Goal: Information Seeking & Learning: Learn about a topic

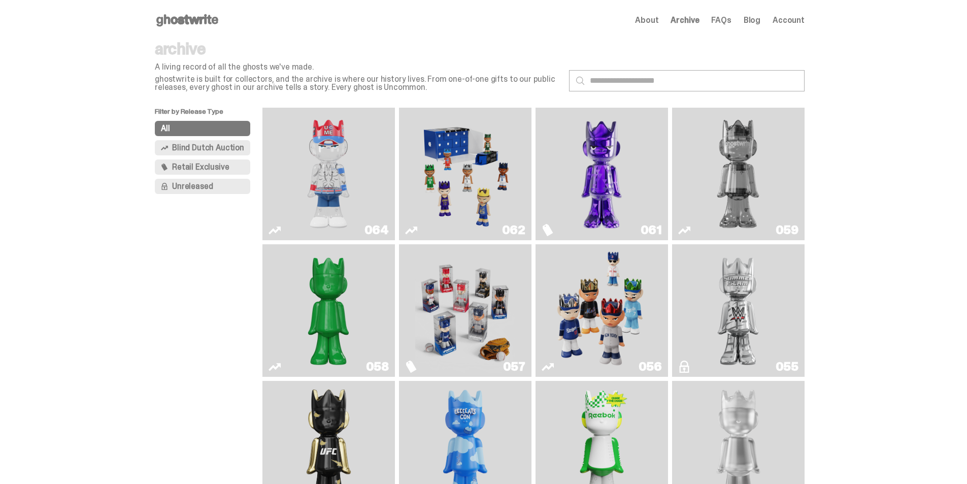
click at [190, 30] on div "Open main menu Home About Archive FAQs Blog Account About Archive FAQs Blog Acc…" at bounding box center [480, 20] width 650 height 41
click at [183, 17] on use at bounding box center [187, 20] width 62 height 12
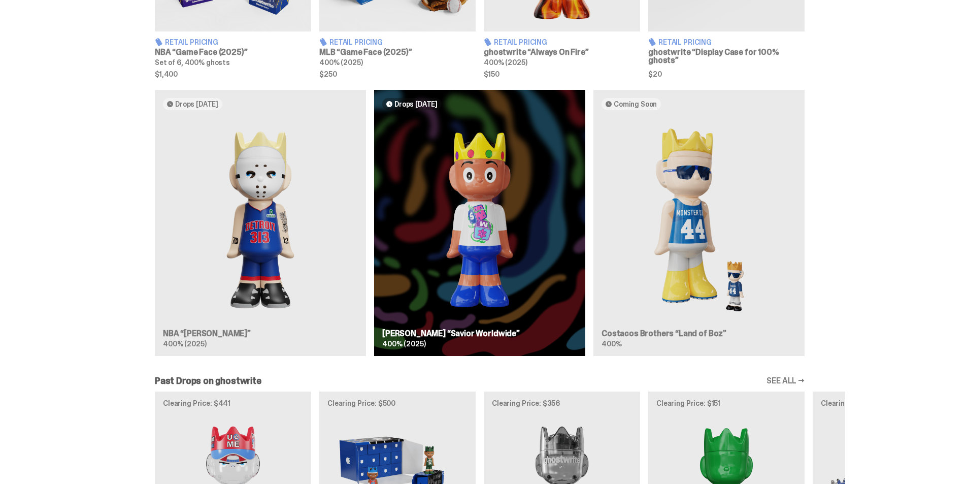
scroll to position [660, 0]
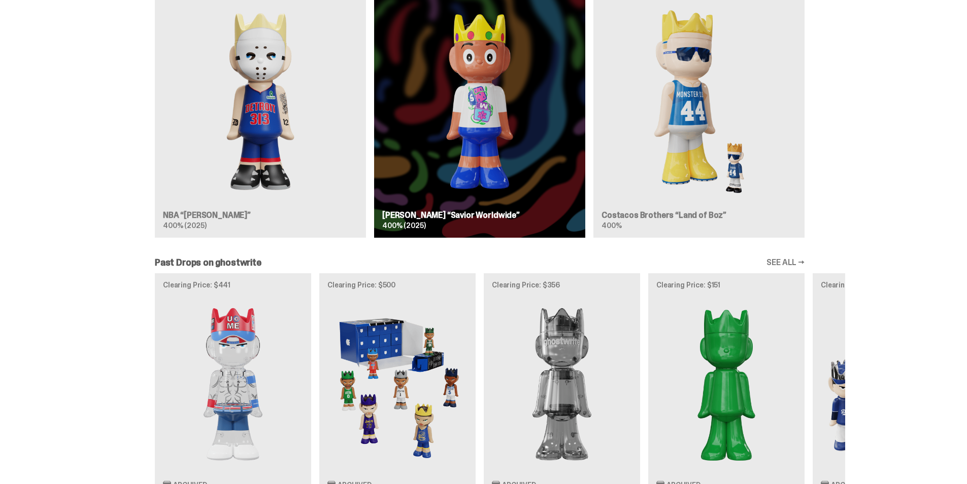
click at [505, 106] on div "Drops [DATE] NBA “[PERSON_NAME]” 400% (2025) Drops [DATE] [PERSON_NAME] “Savior…" at bounding box center [479, 109] width 731 height 274
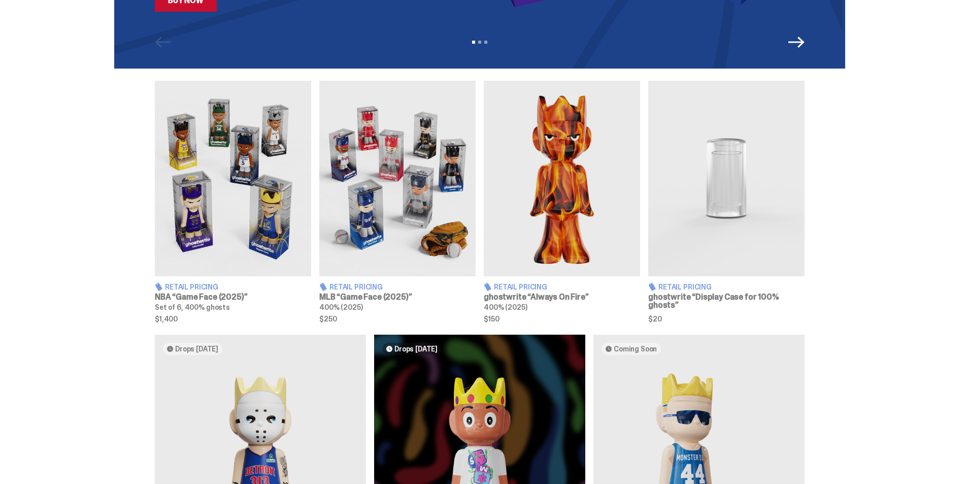
scroll to position [305, 0]
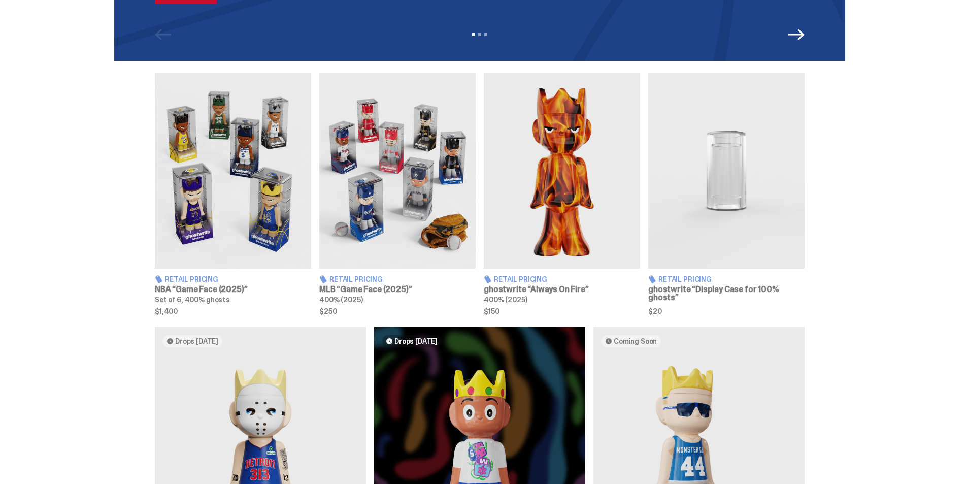
click at [261, 187] on img at bounding box center [233, 170] width 156 height 195
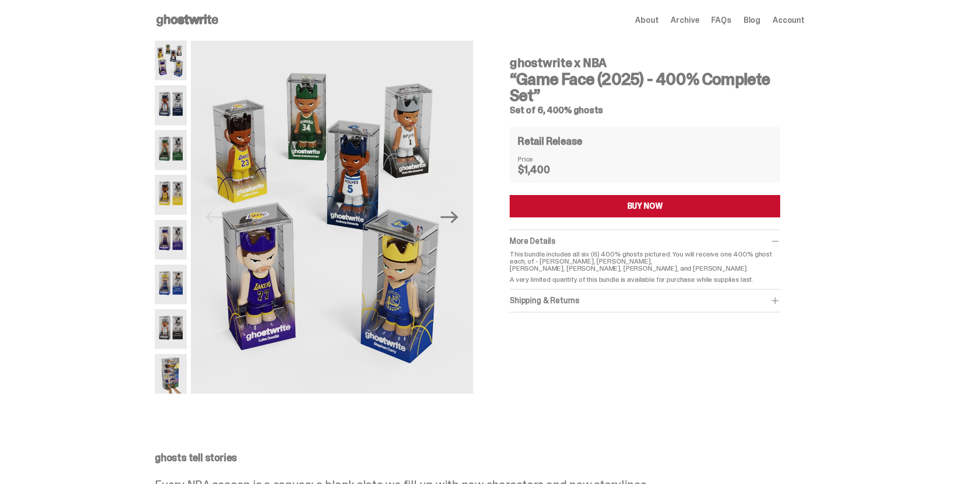
click at [182, 75] on img at bounding box center [171, 61] width 32 height 40
click at [170, 112] on img at bounding box center [171, 105] width 32 height 40
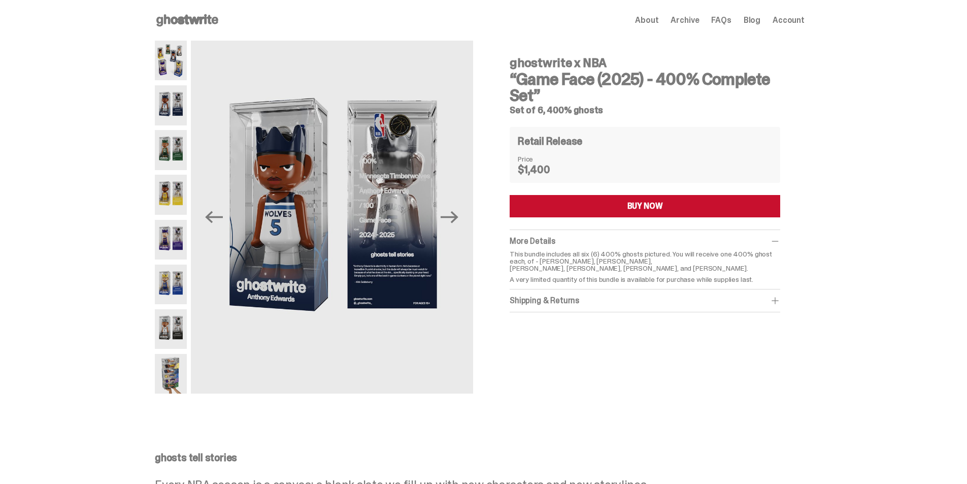
click at [170, 155] on img at bounding box center [171, 150] width 32 height 40
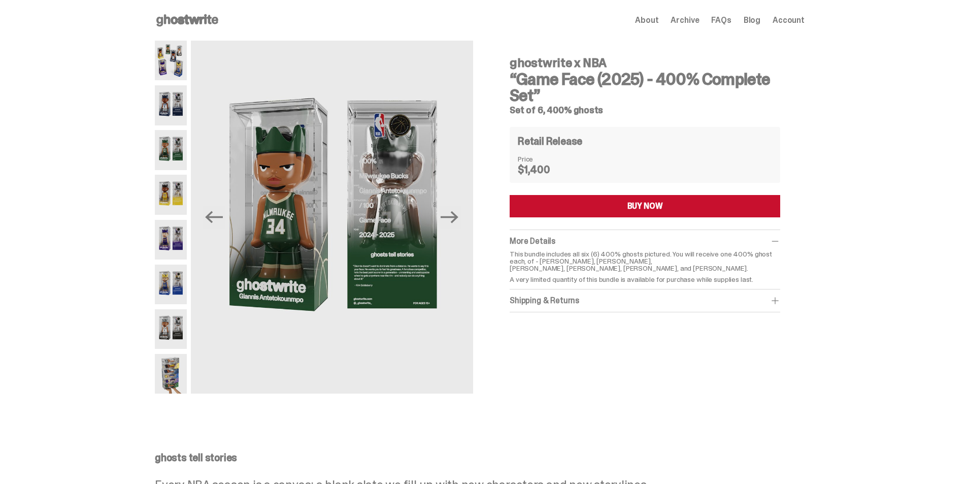
click at [172, 202] on img at bounding box center [171, 195] width 32 height 40
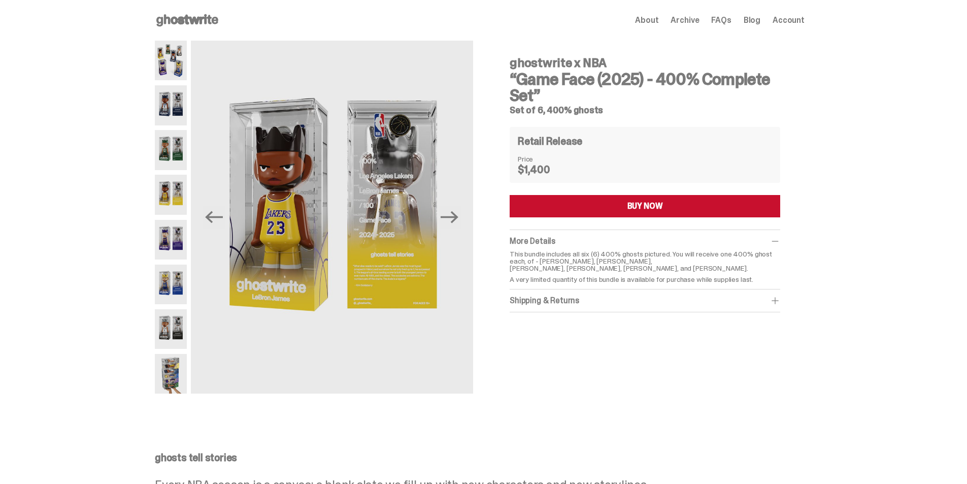
click at [171, 247] on img at bounding box center [171, 240] width 32 height 40
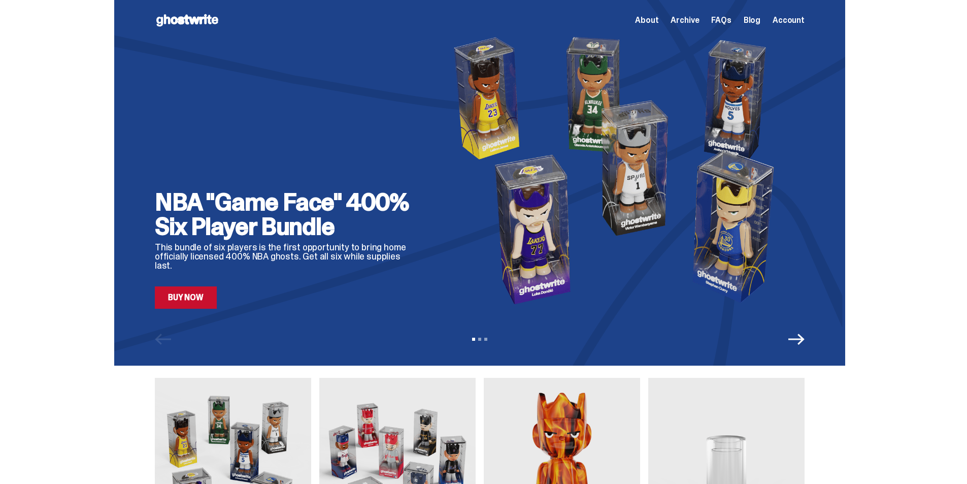
click at [201, 296] on link "Buy Now" at bounding box center [186, 297] width 62 height 22
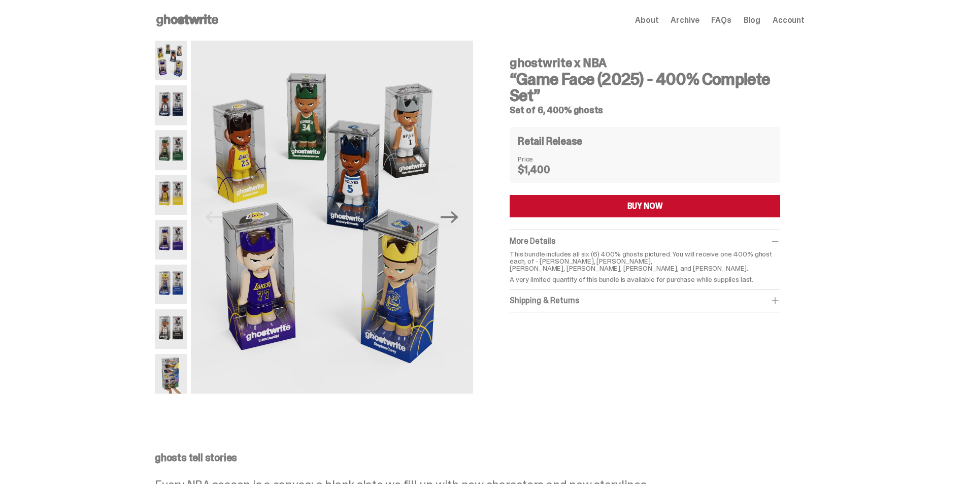
click at [167, 25] on icon at bounding box center [187, 20] width 65 height 16
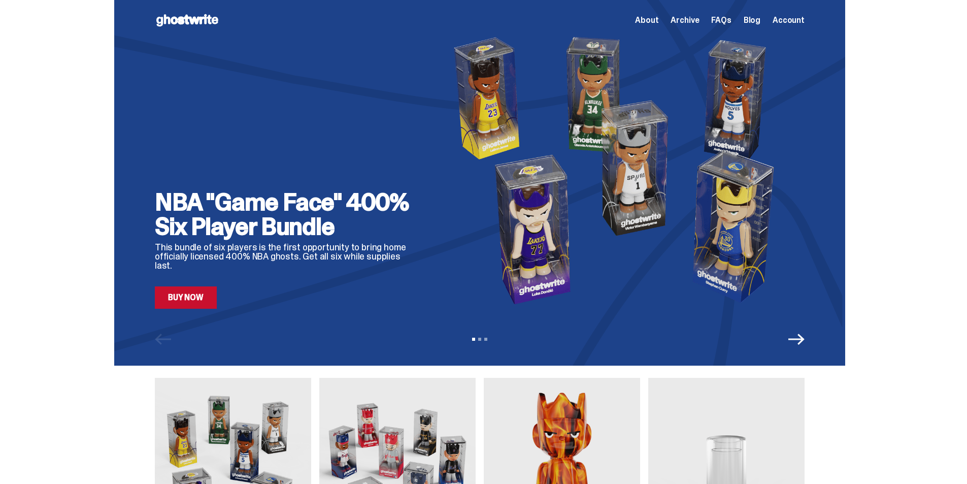
click at [802, 341] on icon "Next" at bounding box center [797, 339] width 16 height 16
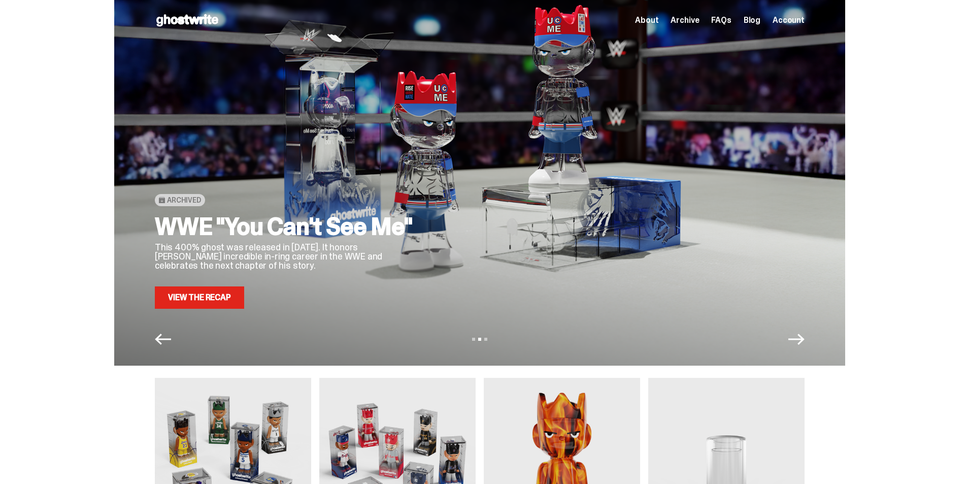
click at [698, 21] on span "Archive" at bounding box center [685, 20] width 28 height 8
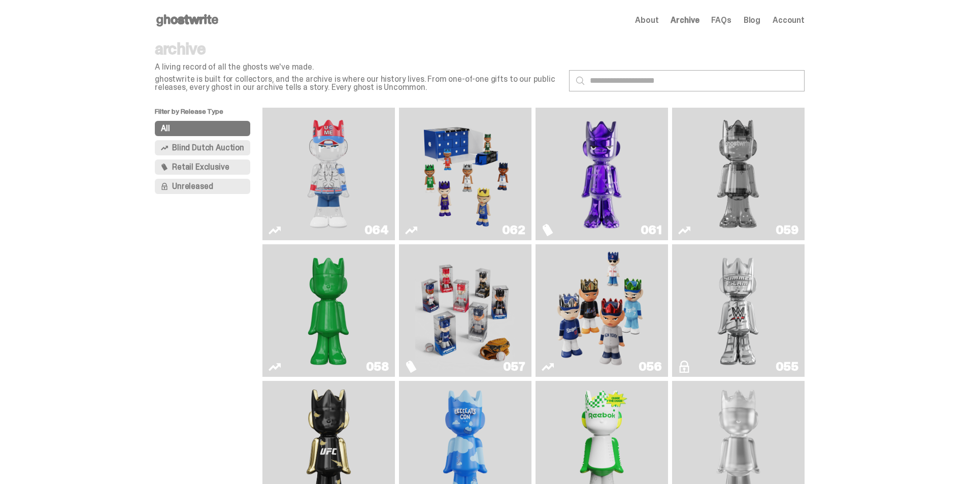
click at [612, 201] on img "Fantasy" at bounding box center [602, 174] width 100 height 124
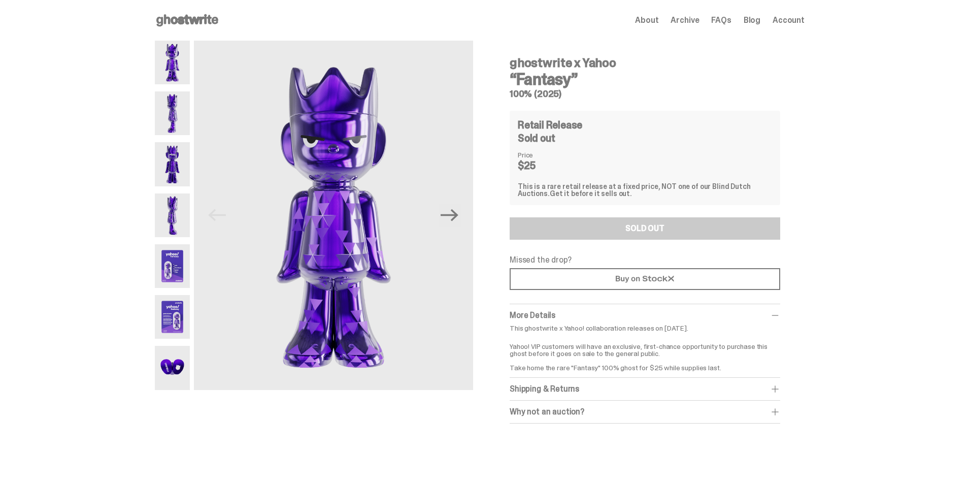
click at [178, 112] on img at bounding box center [172, 113] width 35 height 44
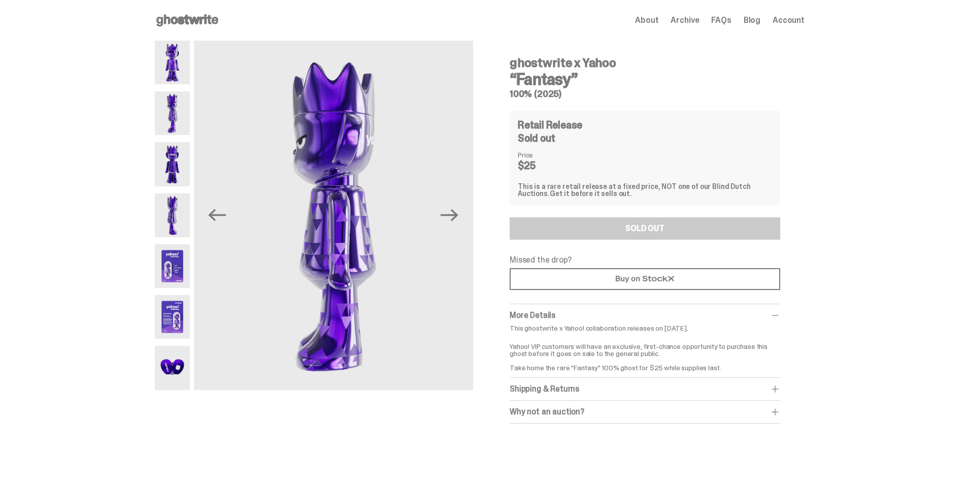
click at [173, 266] on img at bounding box center [172, 266] width 35 height 44
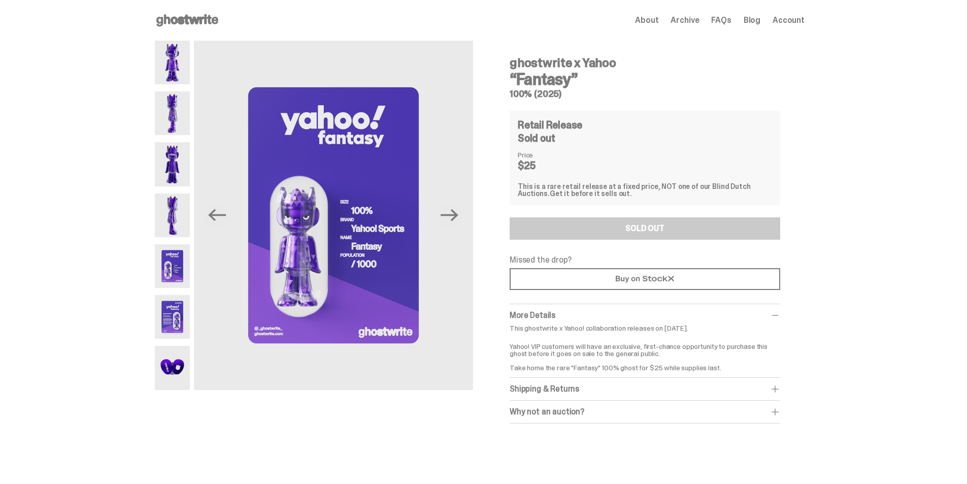
click at [167, 321] on img at bounding box center [172, 317] width 35 height 44
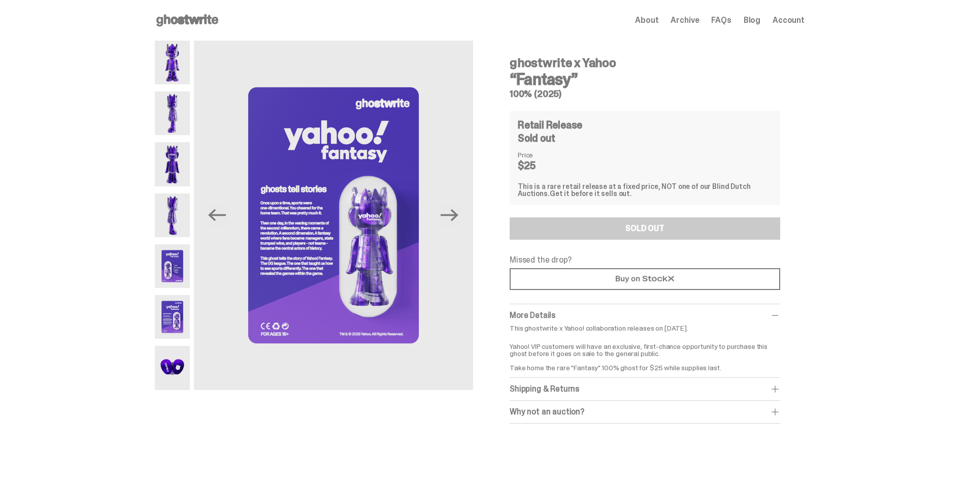
click at [172, 348] on img at bounding box center [172, 368] width 35 height 44
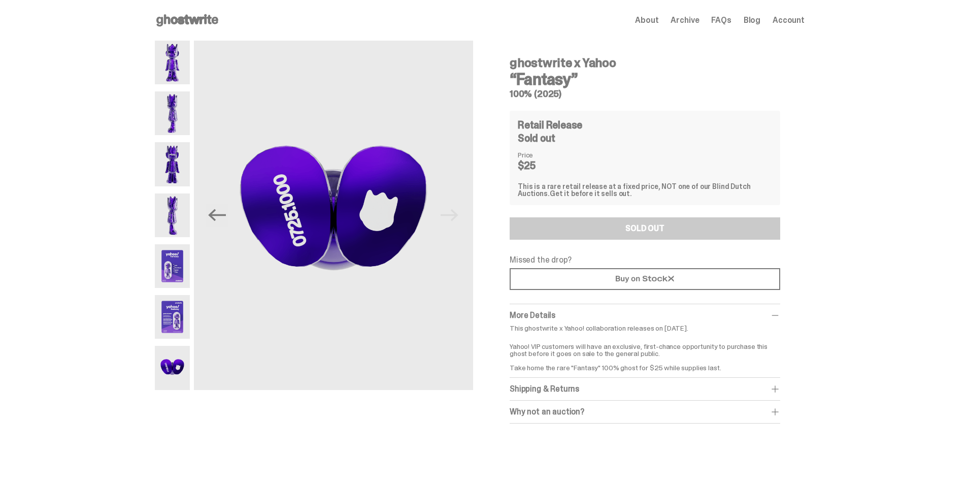
click at [172, 159] on img at bounding box center [172, 164] width 35 height 44
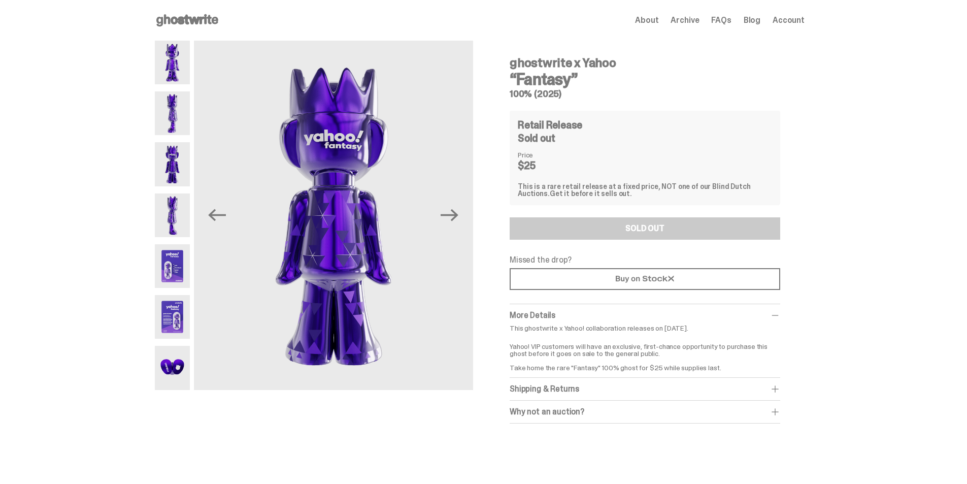
click at [172, 118] on img at bounding box center [172, 113] width 35 height 44
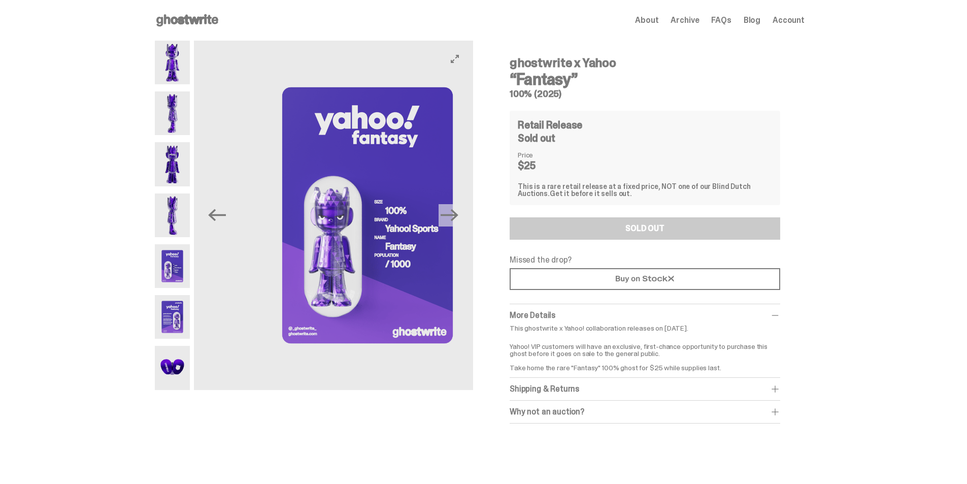
click at [344, 235] on img at bounding box center [367, 215] width 279 height 349
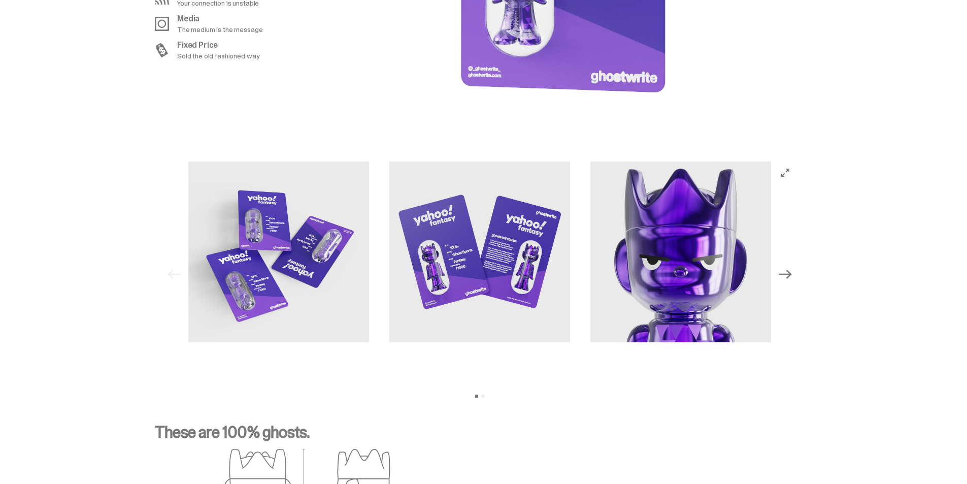
scroll to position [965, 0]
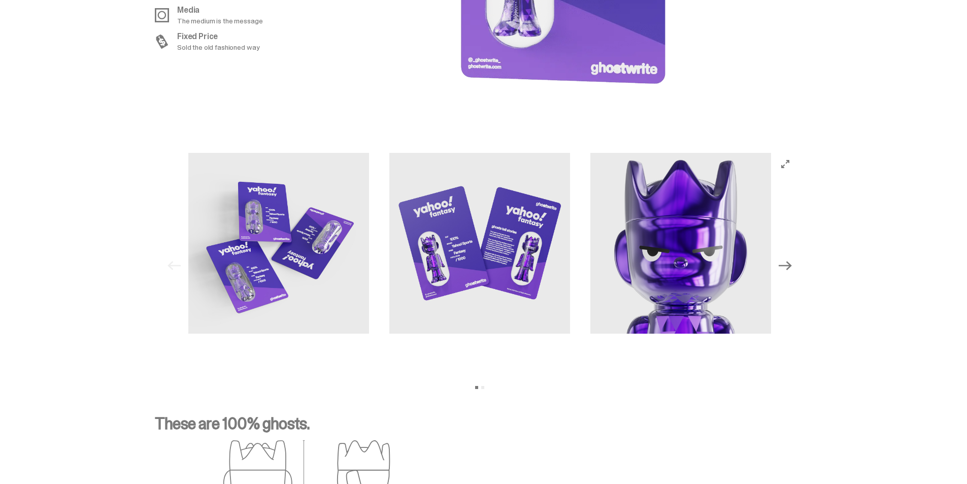
click at [791, 267] on icon "Next" at bounding box center [785, 265] width 13 height 13
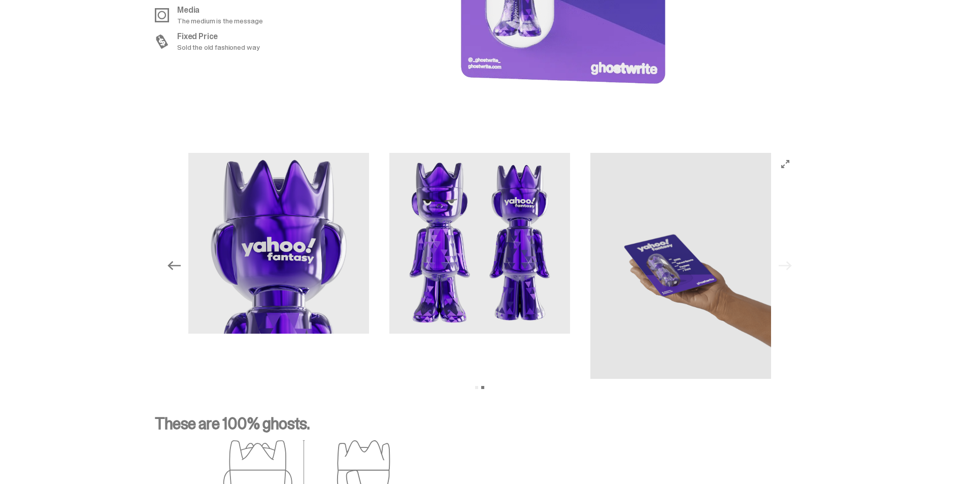
click at [173, 263] on icon "Previous" at bounding box center [174, 265] width 13 height 13
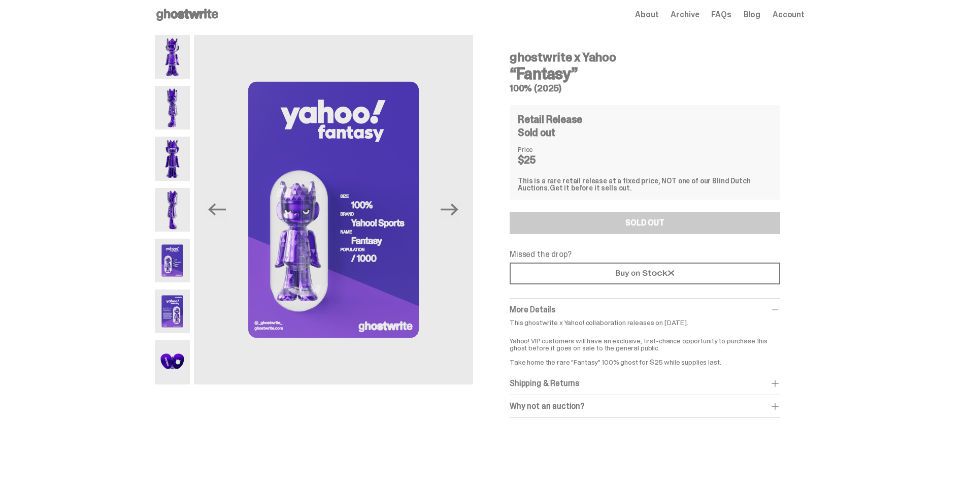
scroll to position [2, 0]
